Goal: Task Accomplishment & Management: Manage account settings

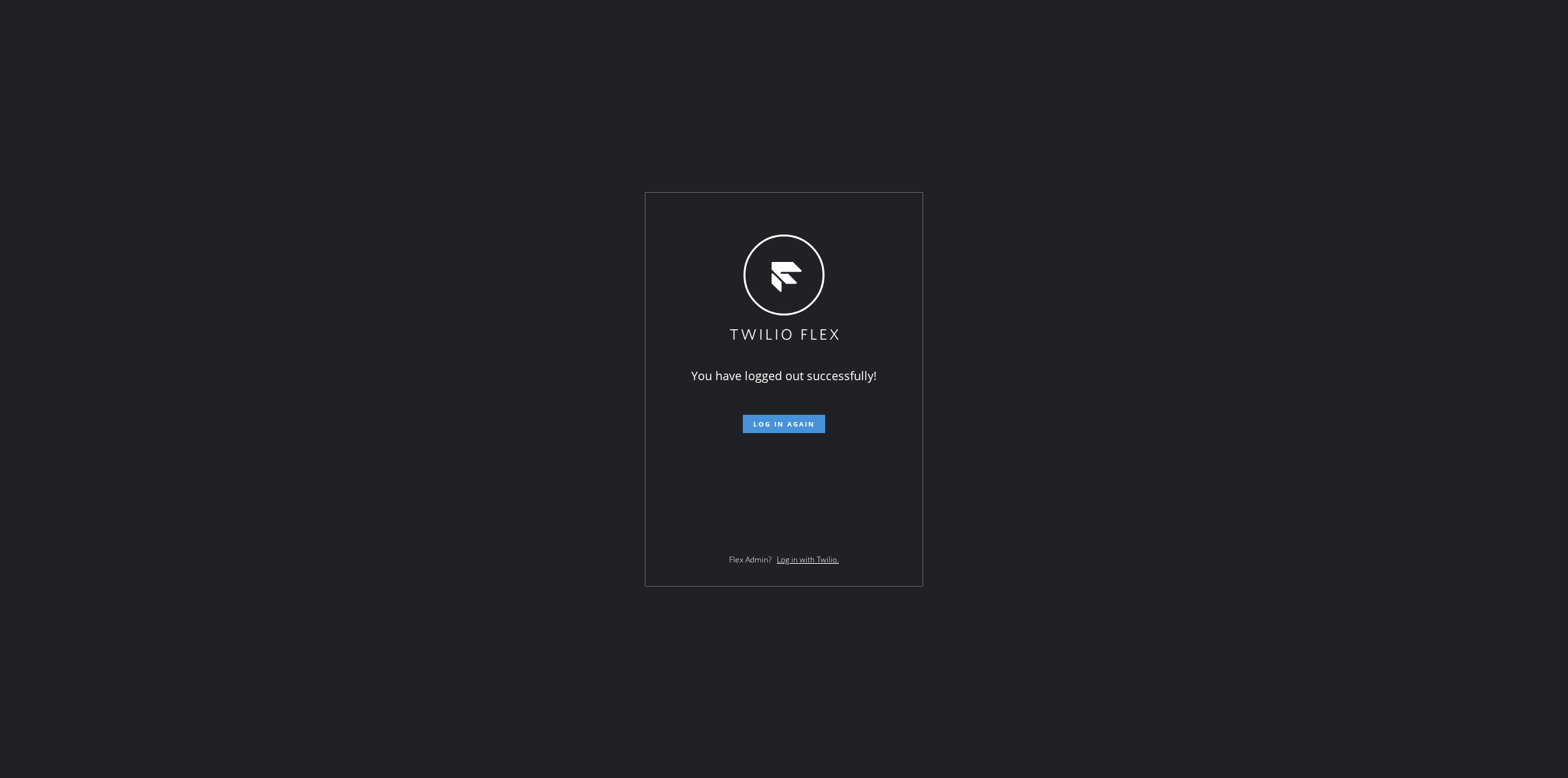
click at [802, 423] on span "Log in again" at bounding box center [784, 424] width 61 height 9
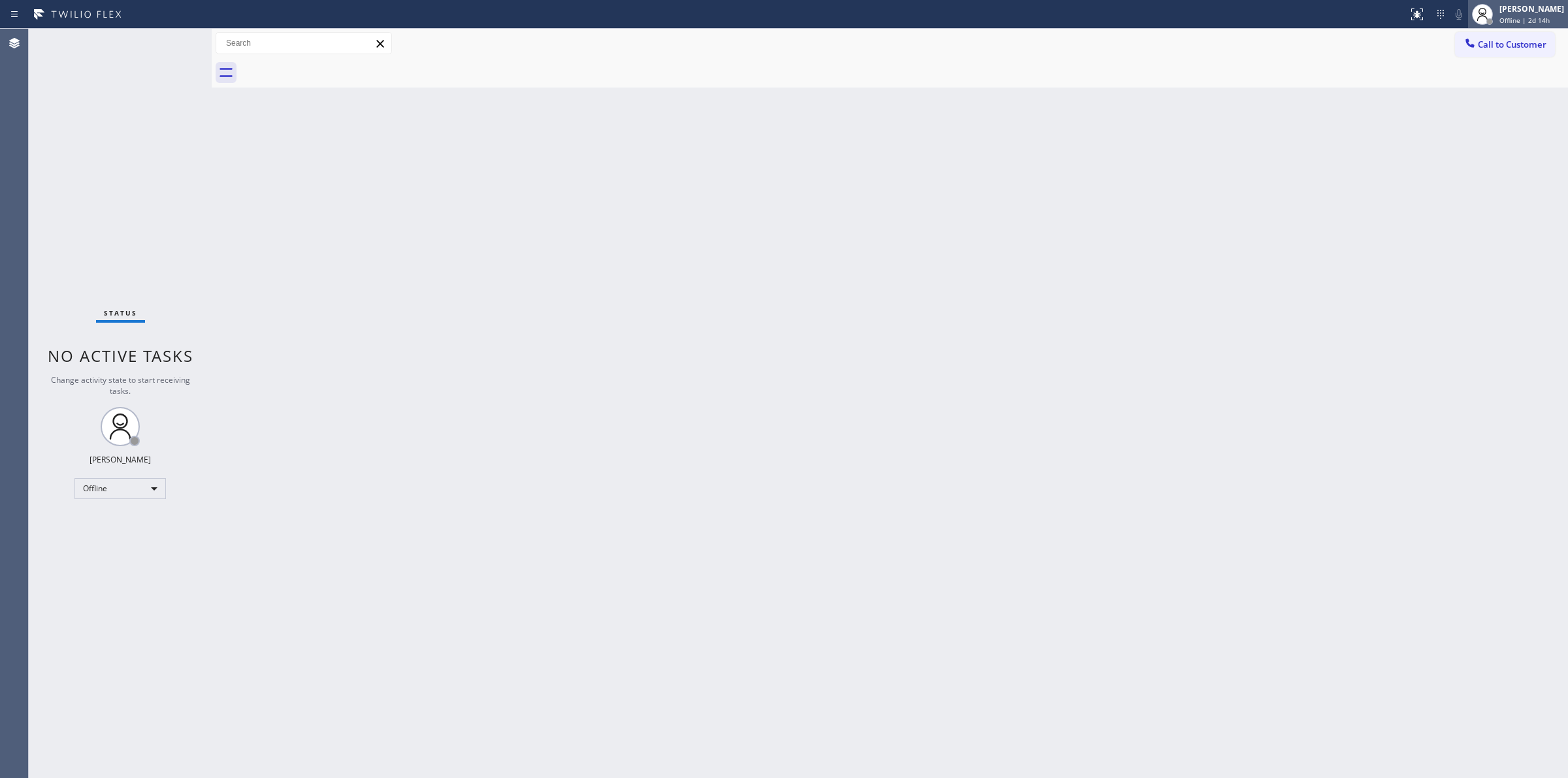
click at [1505, 20] on span "Offline | 2d 14h" at bounding box center [1524, 20] width 50 height 9
click at [1468, 79] on button "Unavailable" at bounding box center [1502, 86] width 131 height 17
click at [1504, 361] on div "Back to Dashboard Change Sender ID Customers Technicians Select a contact Outbo…" at bounding box center [889, 403] width 1356 height 749
click at [895, 540] on div "Back to Dashboard Change Sender ID Customers Technicians Select a contact Outbo…" at bounding box center [889, 403] width 1356 height 749
click at [1494, 17] on div at bounding box center [1490, 21] width 9 height 9
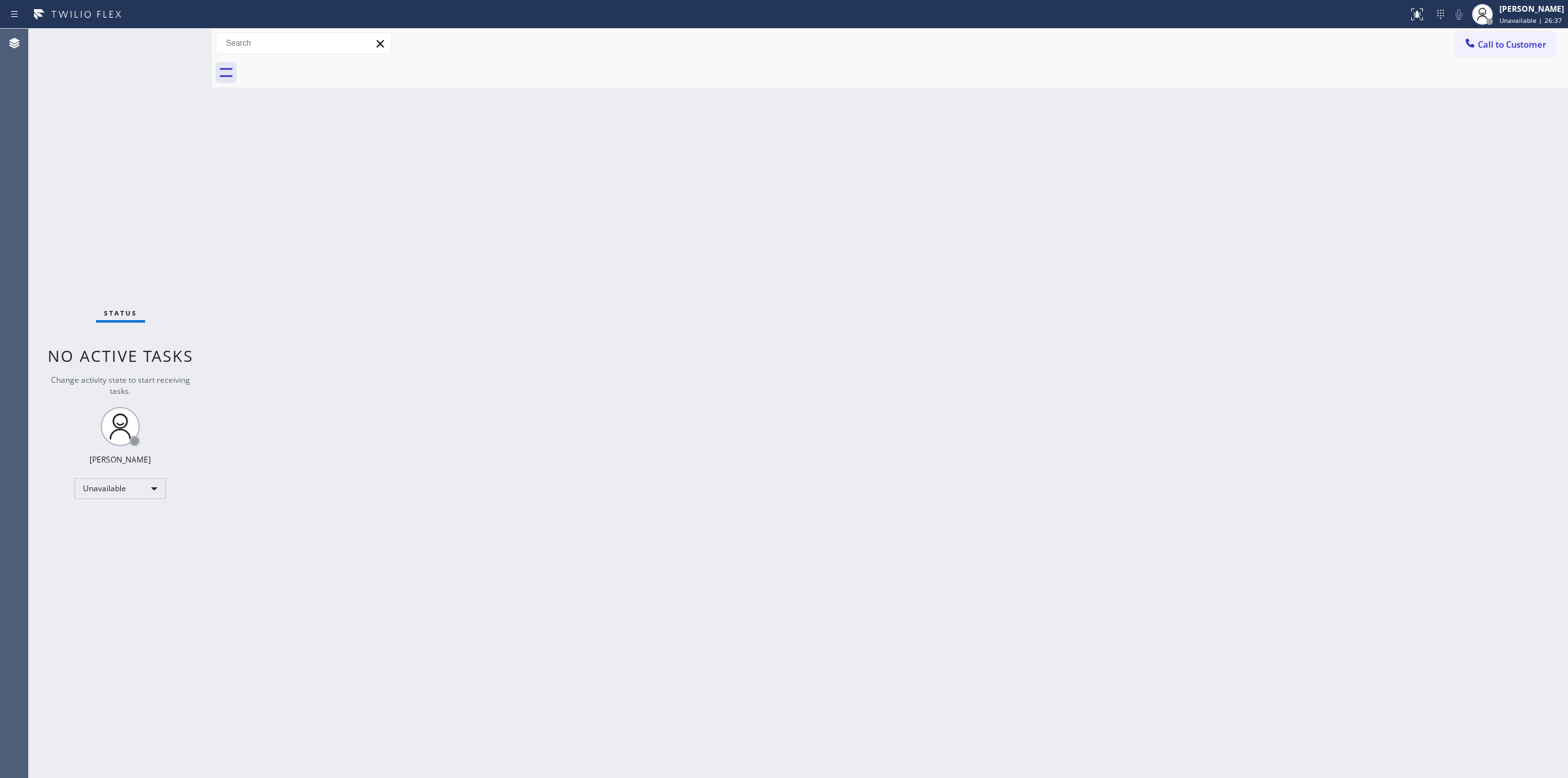
click at [1491, 187] on div "Back to Dashboard Change Sender ID Customers Technicians Select a contact Outbo…" at bounding box center [889, 403] width 1356 height 749
